Goal: Download file/media

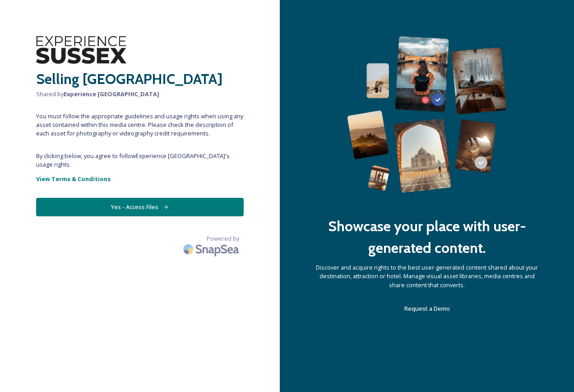
click at [151, 198] on button "Yes - Access Files" at bounding box center [140, 207] width 208 height 19
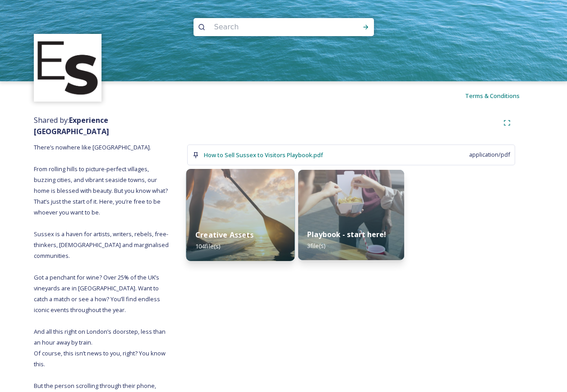
click at [239, 212] on img at bounding box center [240, 215] width 108 height 92
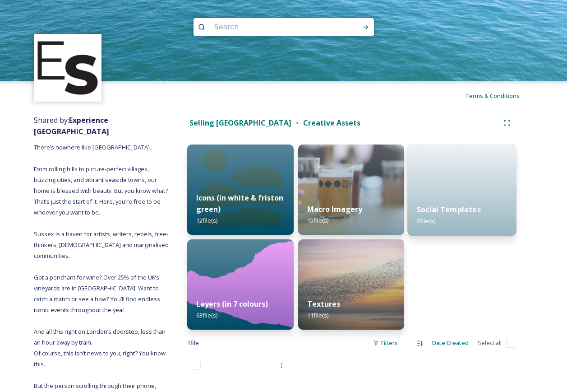
click at [422, 218] on span "2 file(s)" at bounding box center [426, 221] width 19 height 8
